Goal: Information Seeking & Learning: Learn about a topic

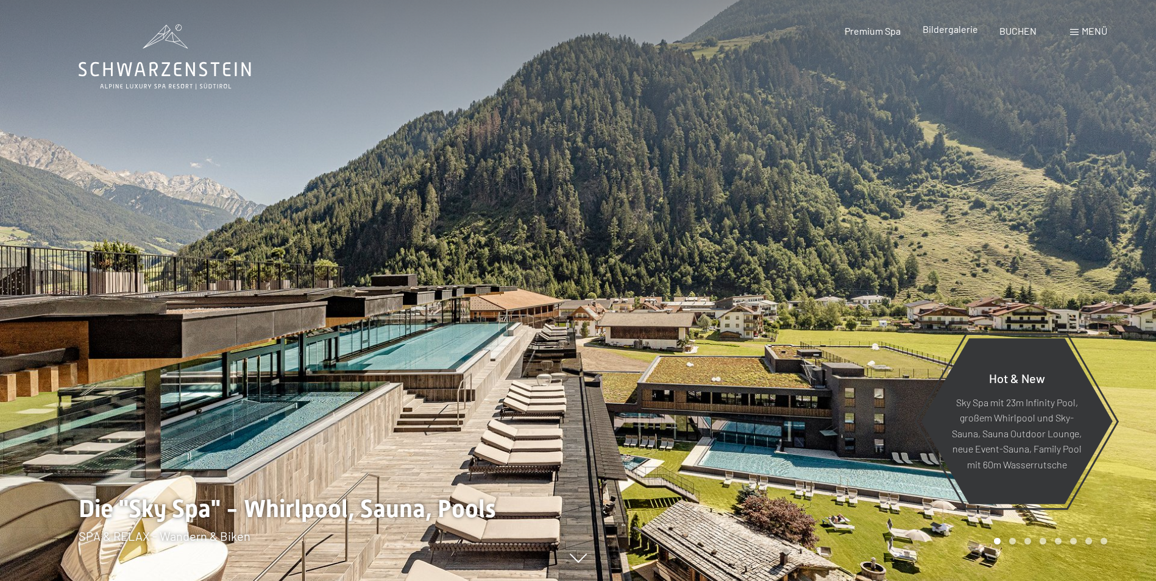
click at [948, 24] on span "Bildergalerie" at bounding box center [949, 29] width 55 height 12
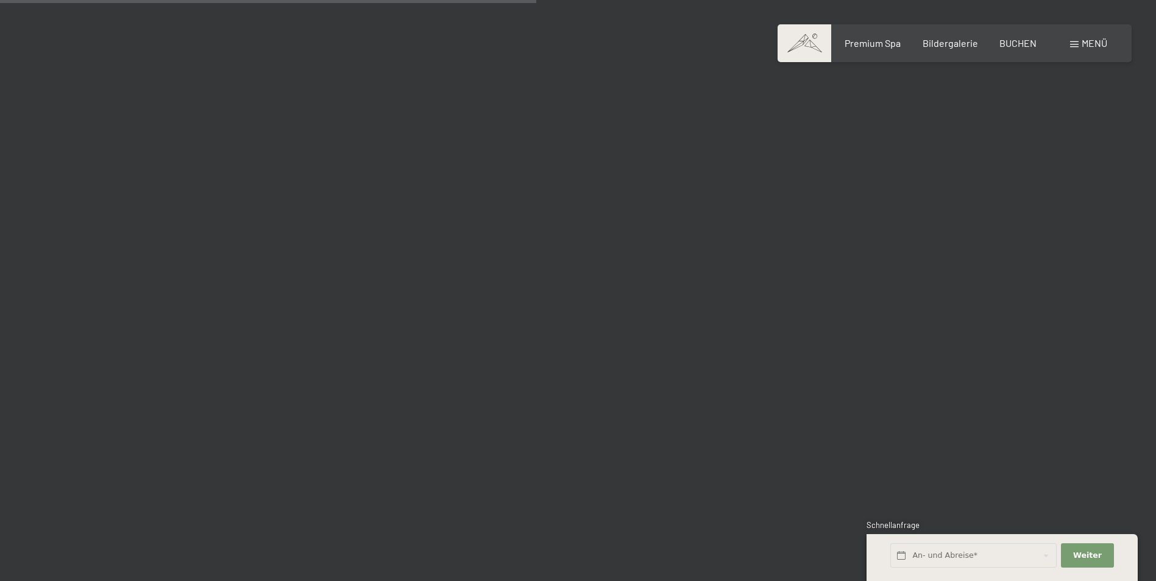
scroll to position [7127, 0]
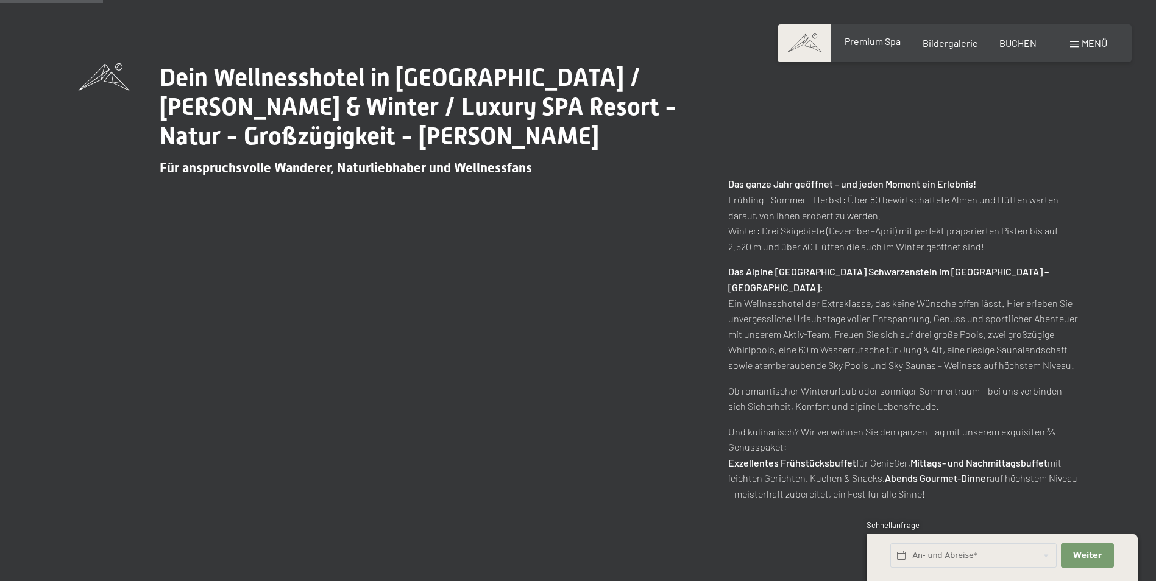
click at [858, 44] on span "Premium Spa" at bounding box center [872, 41] width 56 height 12
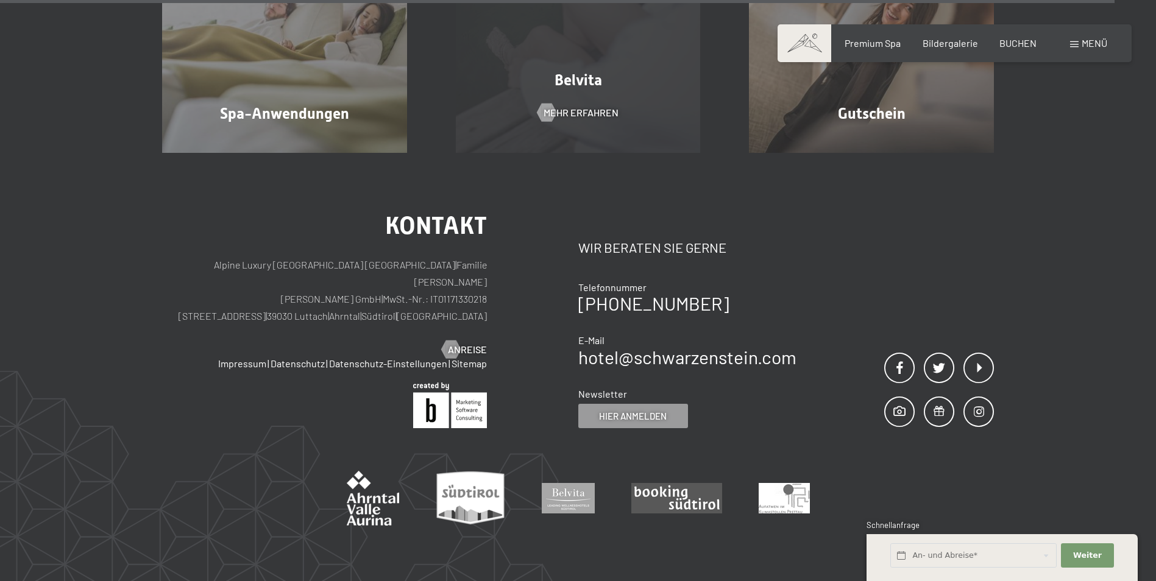
scroll to position [7541, 0]
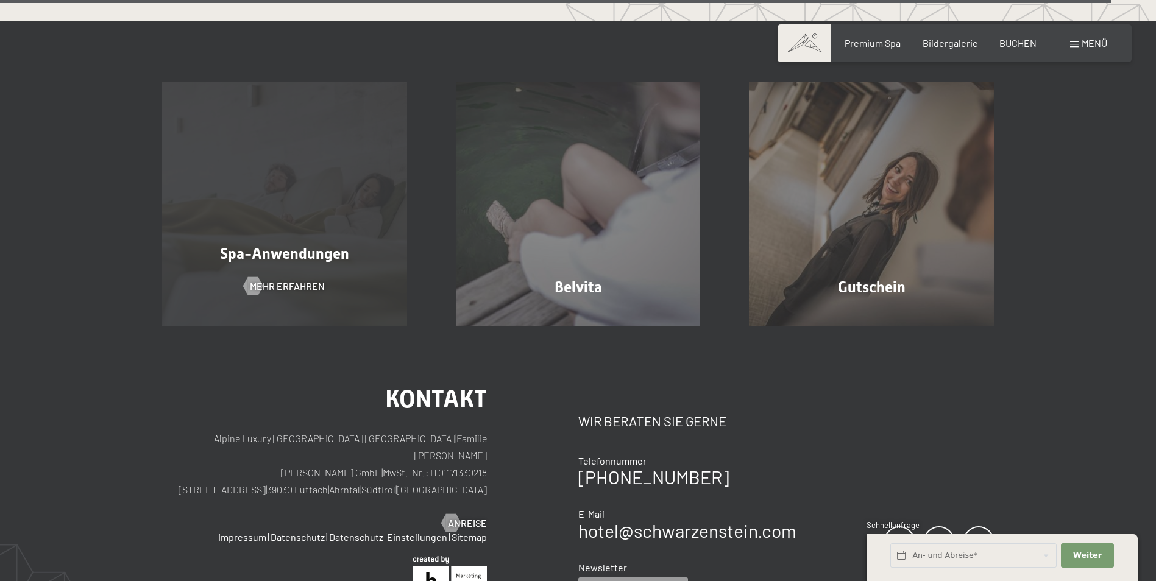
click at [358, 243] on div "Spa-Anwendungen" at bounding box center [285, 253] width 294 height 21
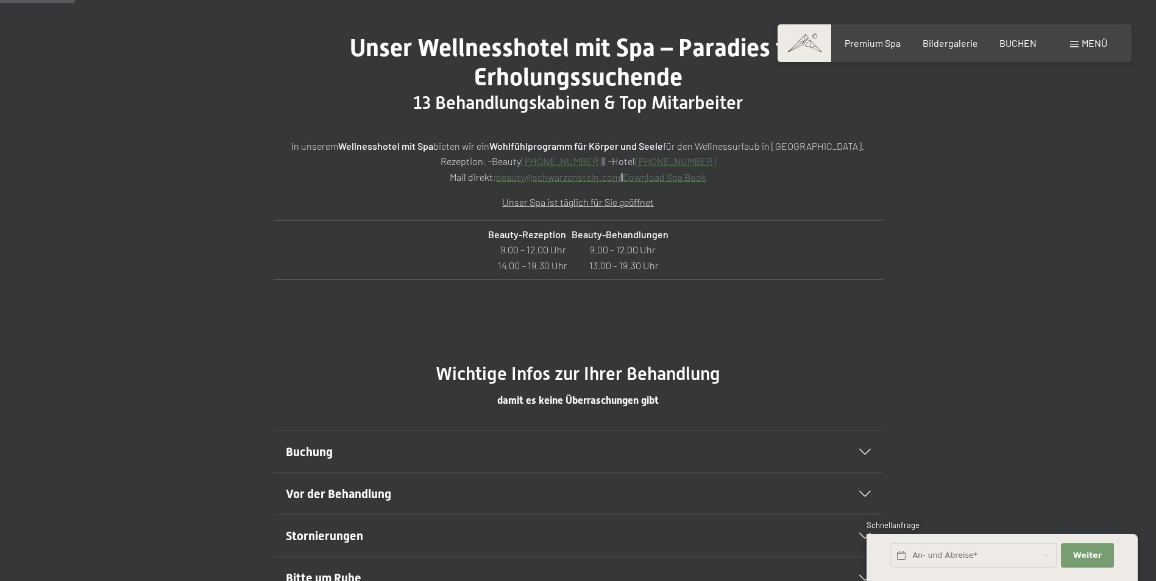
scroll to position [670, 0]
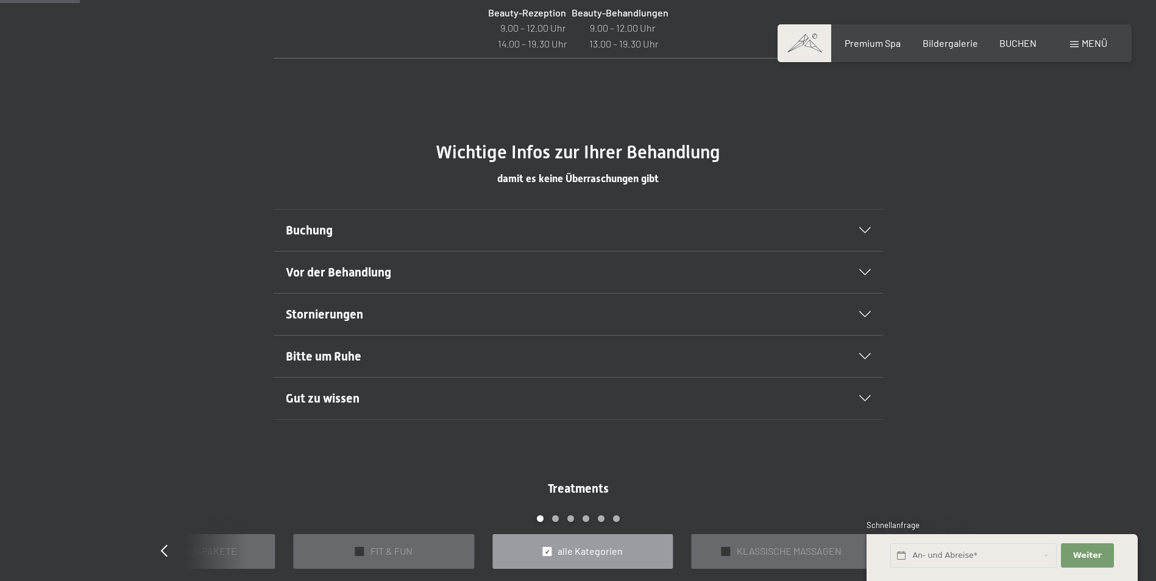
click at [419, 238] on h2 "Buchung" at bounding box center [549, 230] width 526 height 17
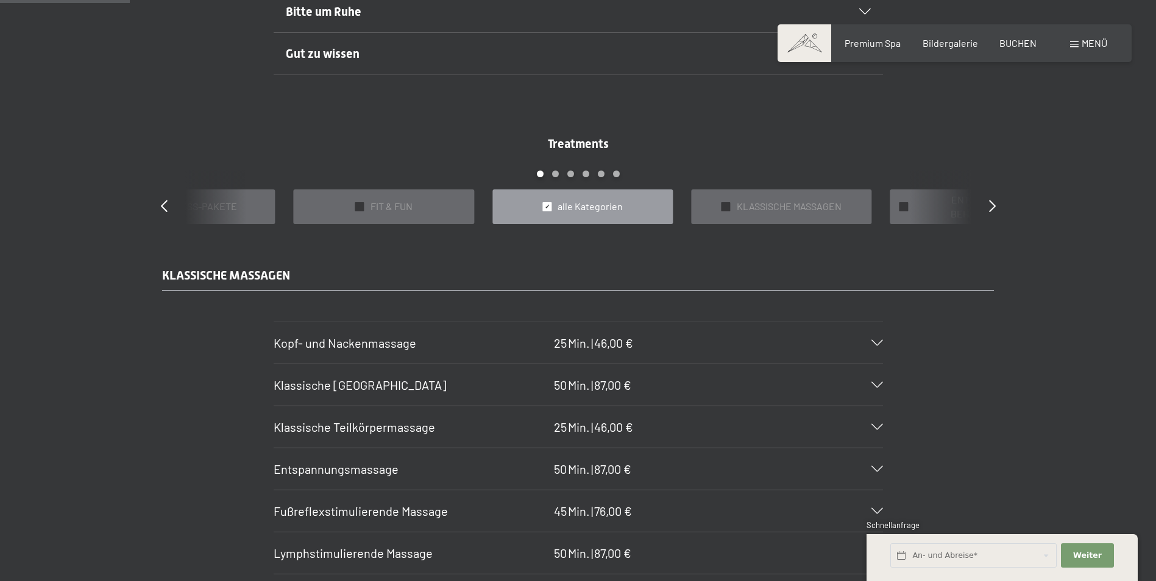
scroll to position [1096, 0]
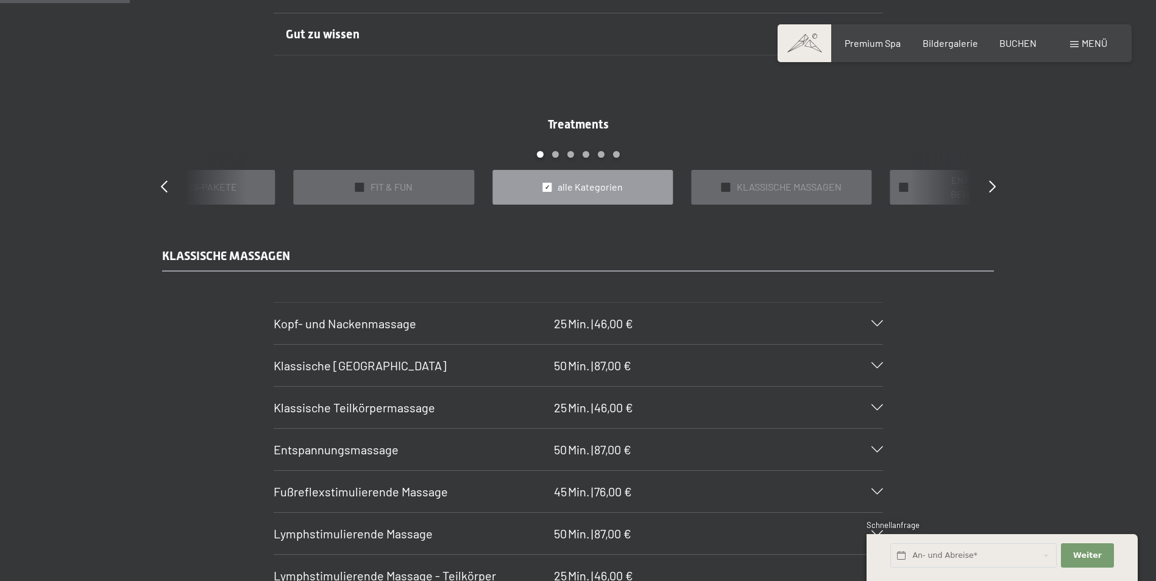
click at [273, 398] on section "Klassische Teilkörpermassage 25 Min. | 46,00 € Hier wird Ihr Rücken durchgeknet…" at bounding box center [577, 407] width 609 height 43
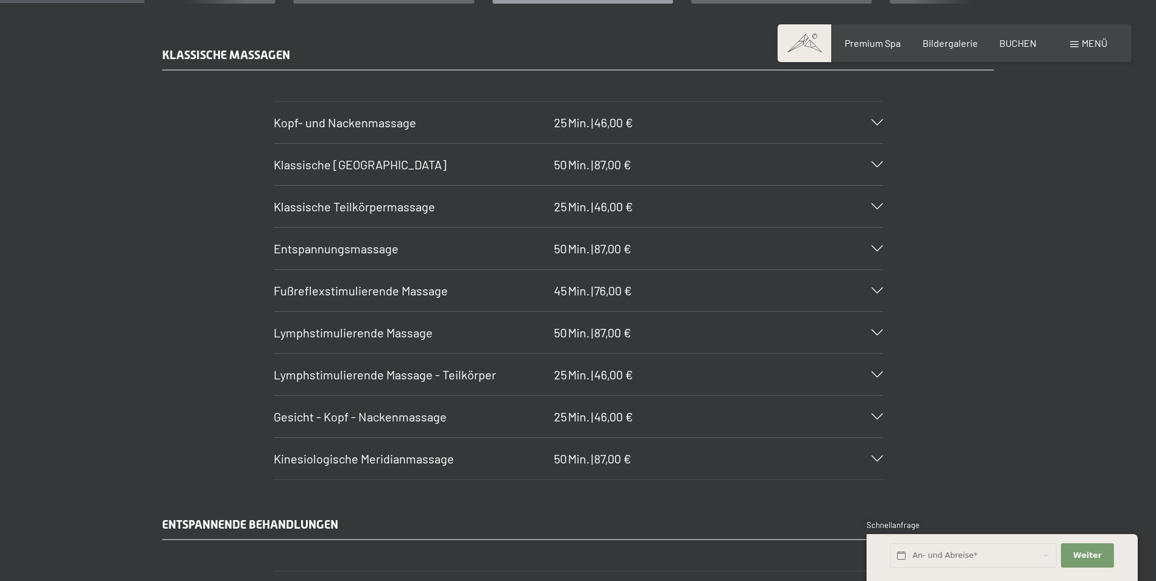
scroll to position [1340, 0]
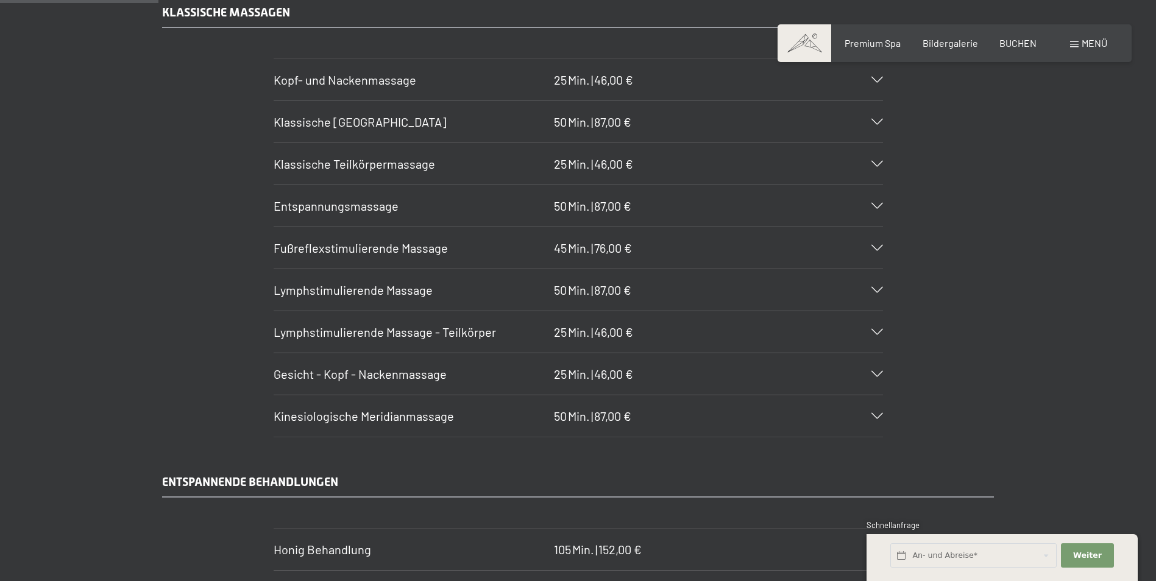
click at [860, 122] on div at bounding box center [869, 122] width 27 height 6
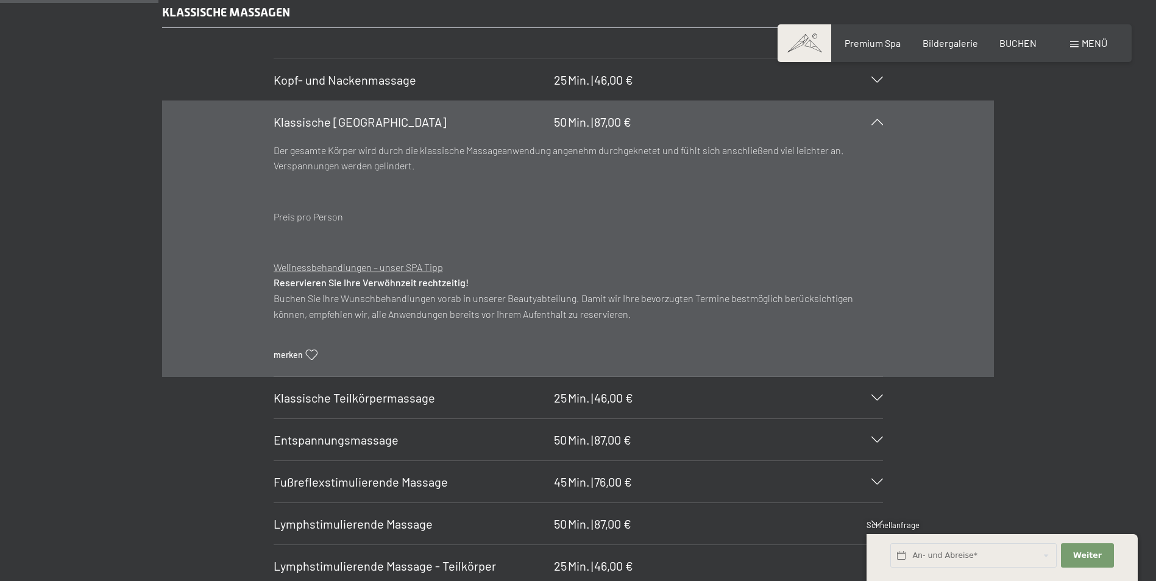
click at [755, 174] on div "Der gesamte Körper wird durch die klassische Massageanwendung angenehm durchgek…" at bounding box center [577, 196] width 609 height 107
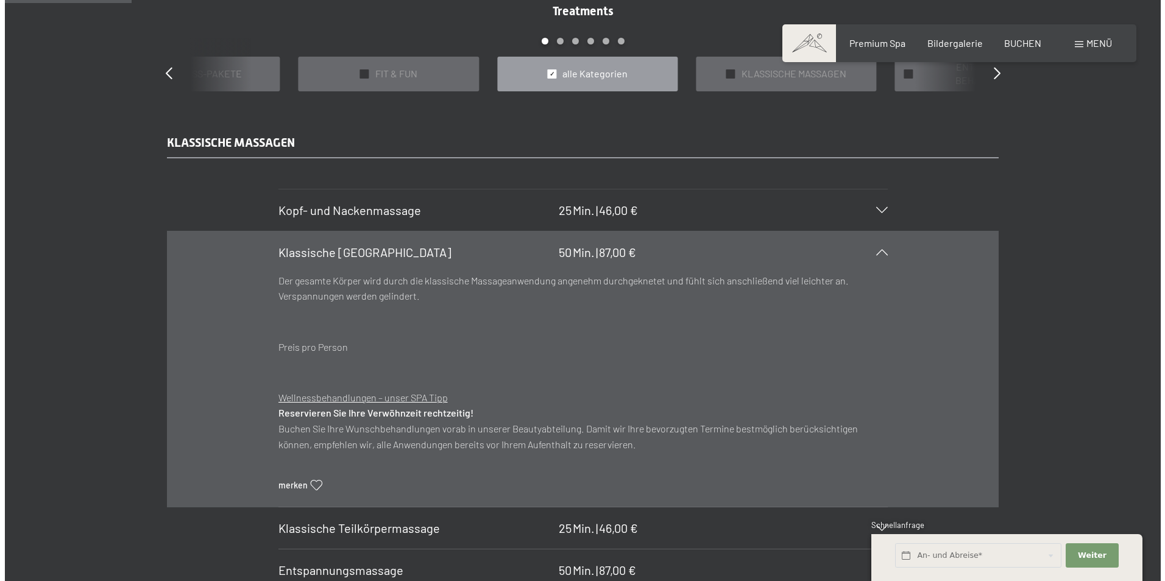
scroll to position [1096, 0]
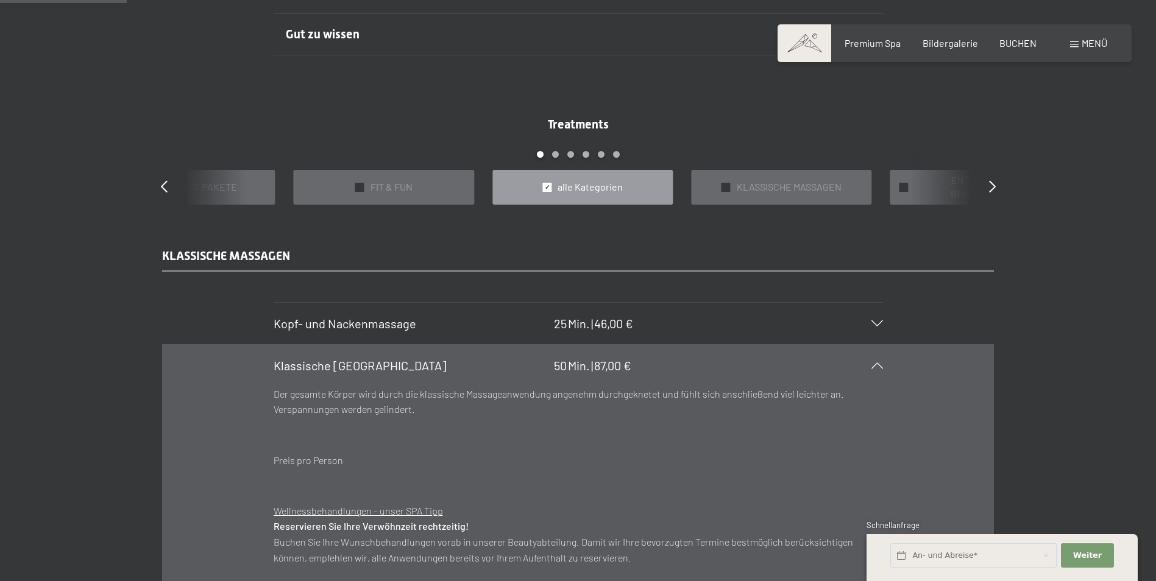
click at [1068, 45] on div "Buchen Anfragen Premium Spa Bildergalerie BUCHEN Menü DE IT EN Gutschein Bilder…" at bounding box center [954, 43] width 305 height 13
click at [1088, 43] on span "Menü" at bounding box center [1094, 43] width 26 height 12
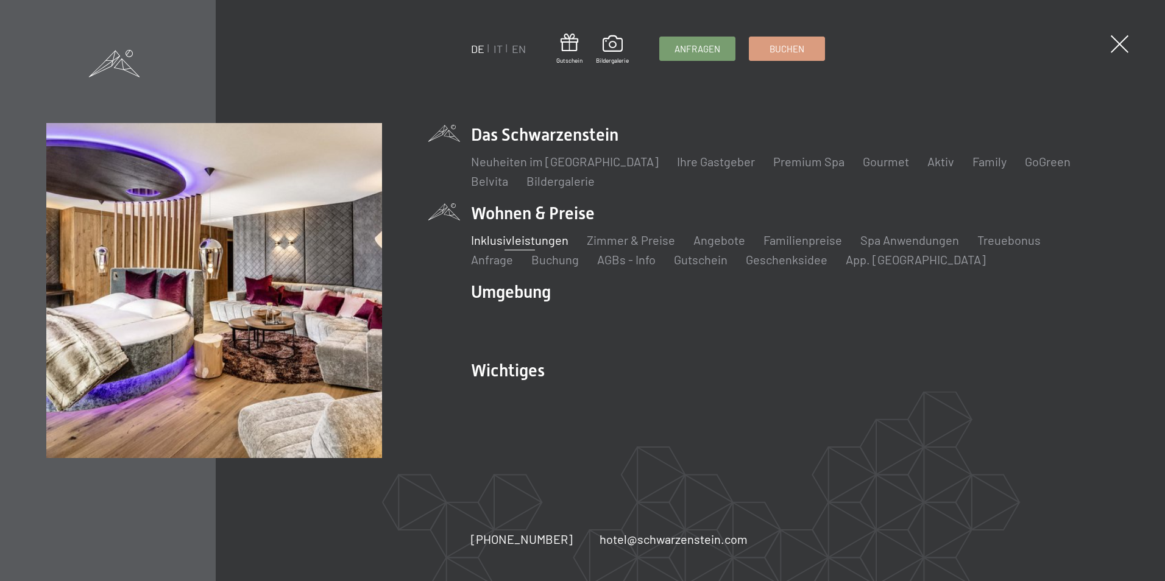
click at [506, 242] on link "Inklusivleistungen" at bounding box center [519, 240] width 97 height 15
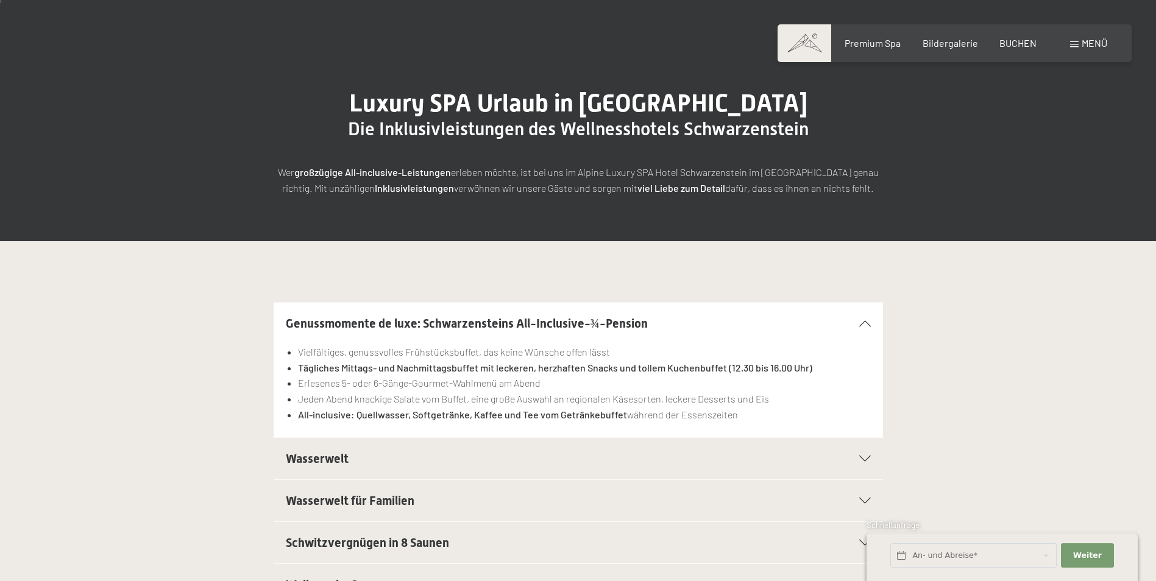
scroll to position [244, 0]
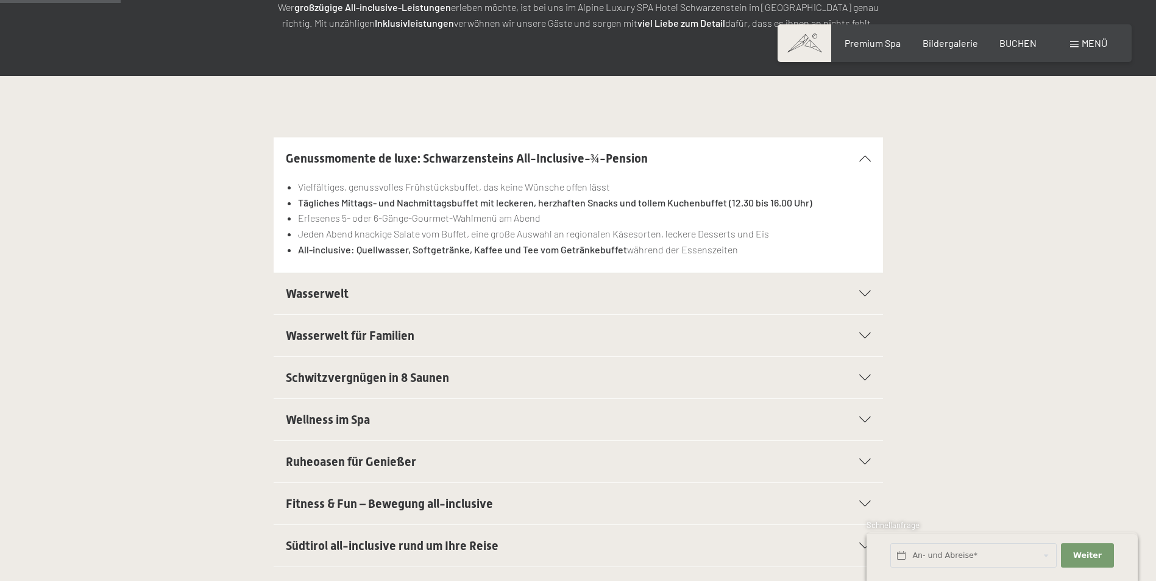
click at [429, 302] on h2 "Wasserwelt" at bounding box center [549, 293] width 526 height 17
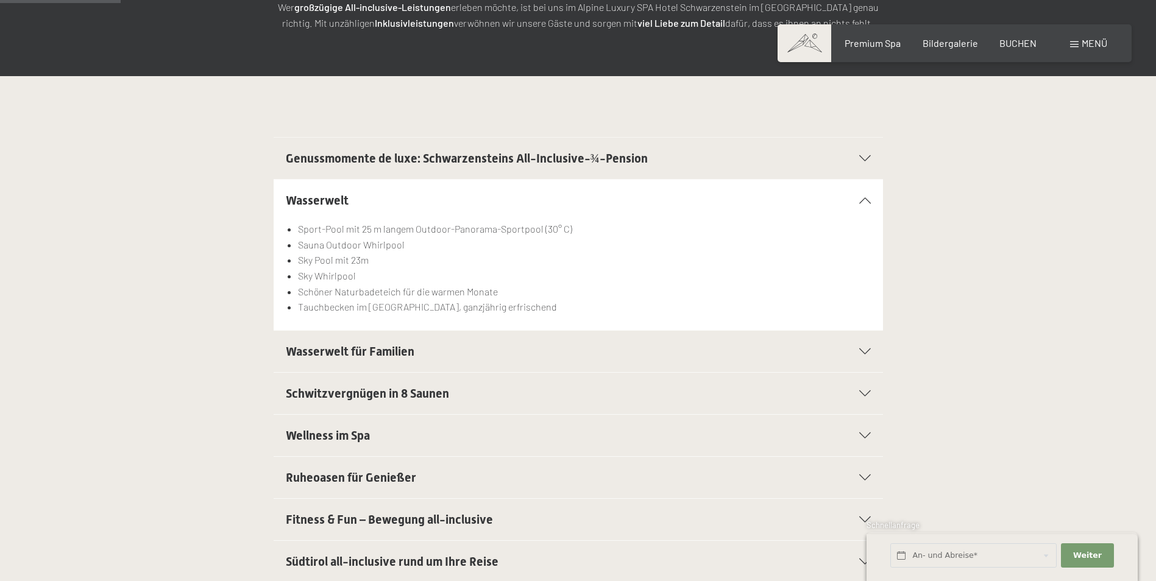
click at [499, 160] on span "Genussmomente de luxe: Schwarzensteins All-Inclusive-¾-Pension" at bounding box center [467, 158] width 362 height 15
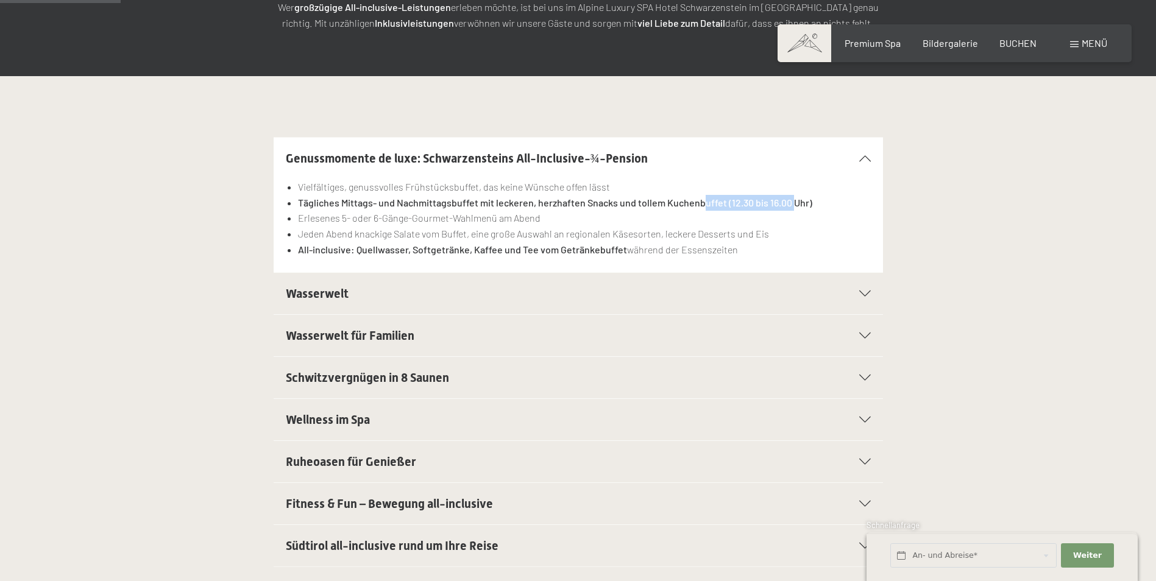
drag, startPoint x: 702, startPoint y: 205, endPoint x: 789, endPoint y: 203, distance: 87.1
click at [789, 203] on strong "Tägliches Mittags- und Nachmittagsbuffet mit leckeren, herzhaften Snacks und to…" at bounding box center [555, 203] width 514 height 12
drag, startPoint x: 789, startPoint y: 203, endPoint x: 647, endPoint y: 216, distance: 142.5
click at [647, 216] on li "Erlesenes 5- oder 6-Gänge-Gourmet-Wahlmenü am Abend" at bounding box center [584, 218] width 572 height 16
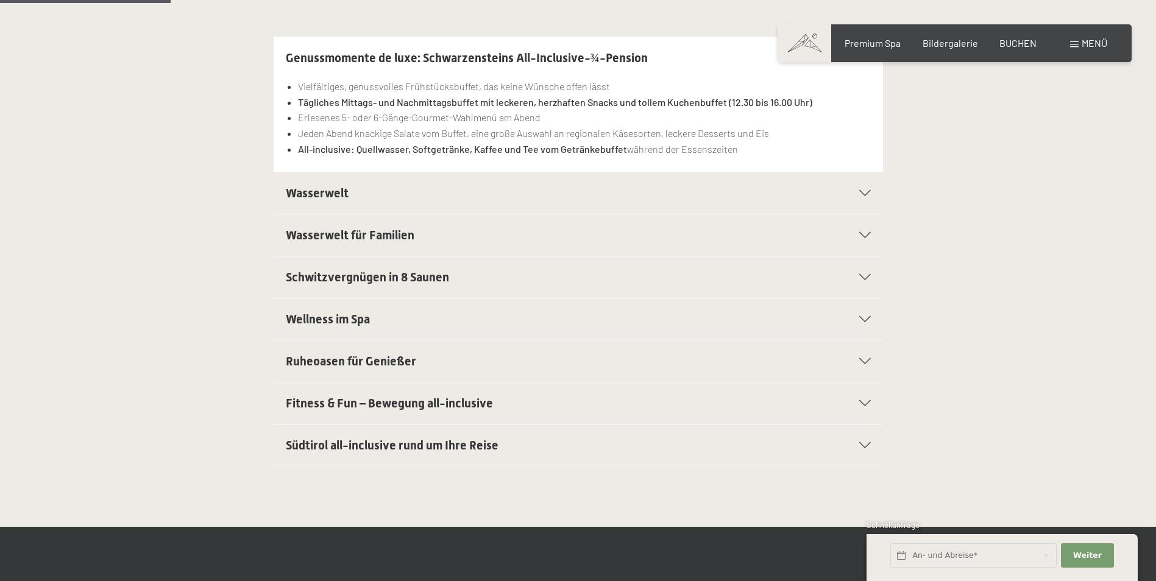
scroll to position [365, 0]
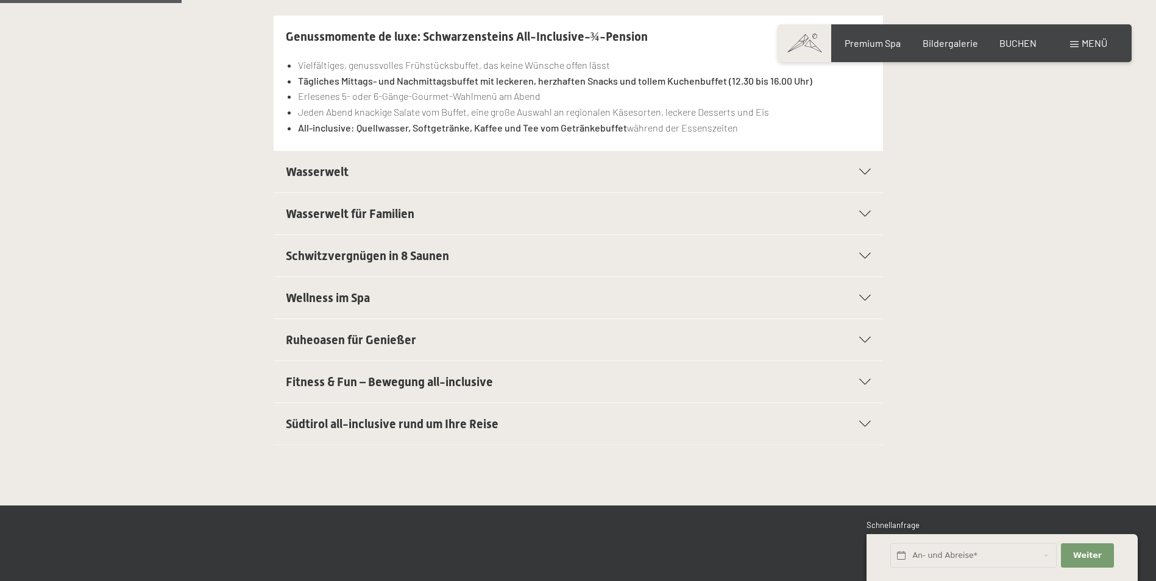
click at [393, 377] on span "Fitness & Fun – Bewegung all-inclusive" at bounding box center [389, 382] width 207 height 15
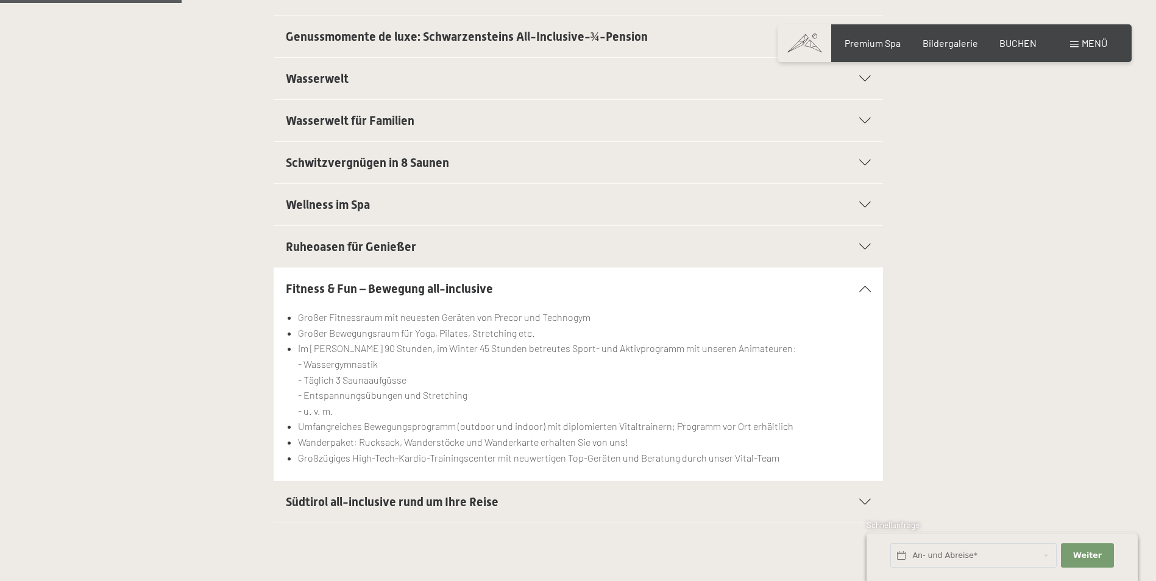
click at [384, 250] on span "Ruheoasen für Genießer" at bounding box center [351, 246] width 130 height 15
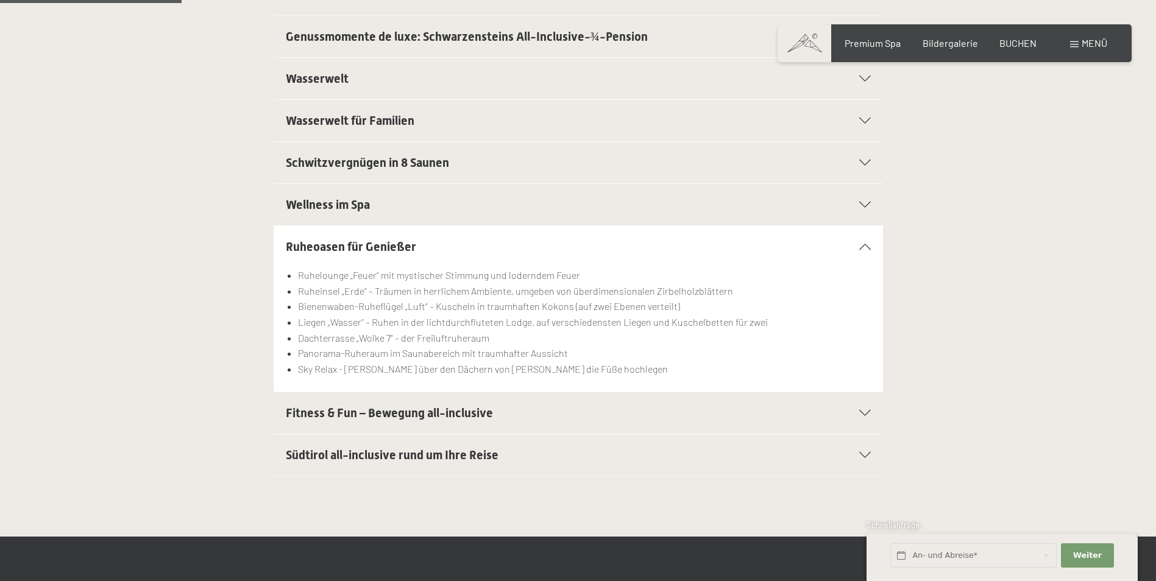
click at [381, 454] on span "Südtirol all-inclusive rund um Ihre Reise" at bounding box center [392, 455] width 213 height 15
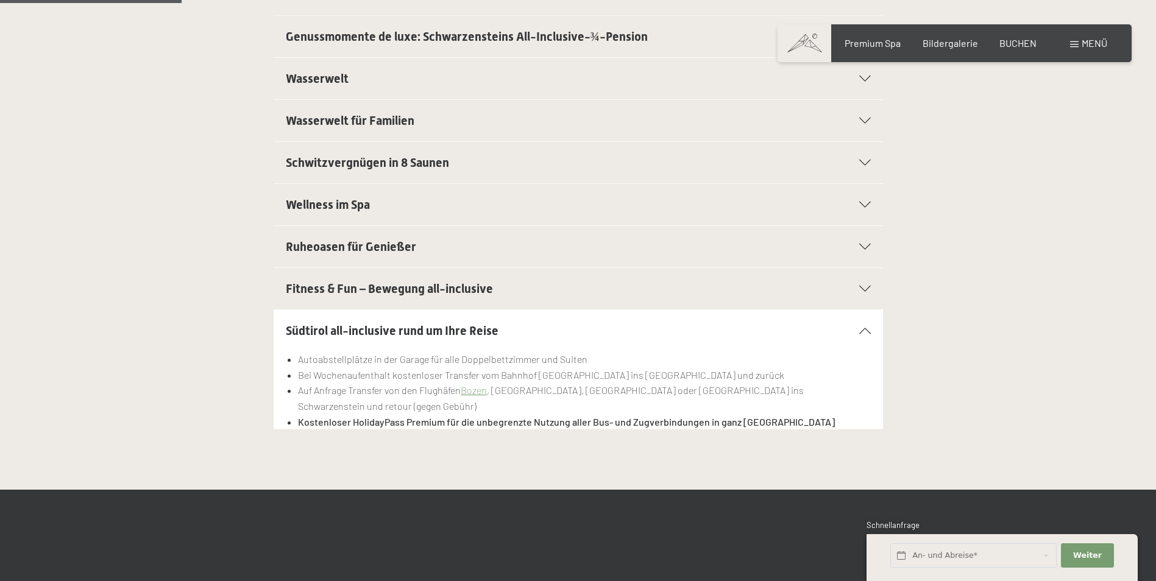
click at [881, 275] on section "Fitness & Fun – Bewegung all-inclusive Großer Fitnessraum mit neuesten Geräten …" at bounding box center [577, 288] width 609 height 43
